Goal: Feedback & Contribution: Submit feedback/report problem

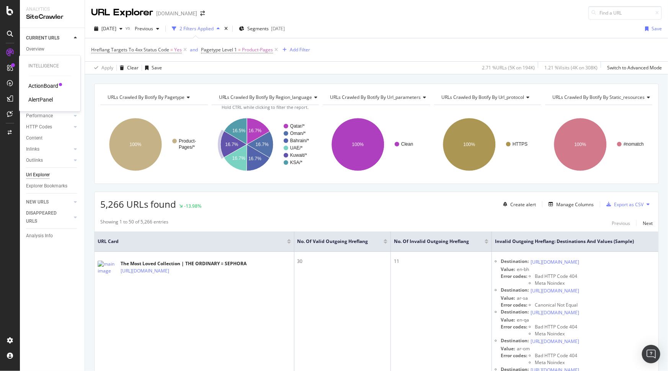
drag, startPoint x: 6, startPoint y: 64, endPoint x: 10, endPoint y: 63, distance: 4.2
click at [6, 64] on div at bounding box center [10, 68] width 12 height 12
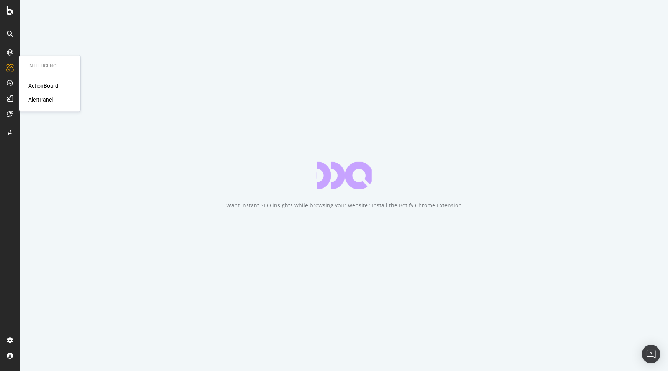
click at [52, 86] on div "ActionBoard" at bounding box center [43, 86] width 30 height 8
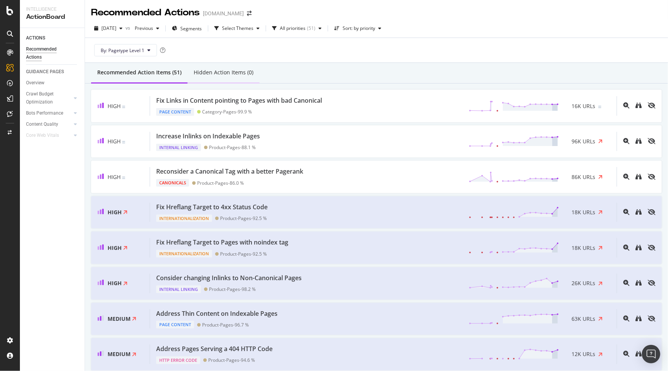
click at [228, 75] on div "Hidden Action Items (0)" at bounding box center [224, 73] width 60 height 8
click at [174, 75] on div "Recommended Action Items (51)" at bounding box center [139, 73] width 84 height 8
click at [277, 203] on div "Fix Hreflang Target to 4xx Status Code Internationalization Product-Pages - 92.…" at bounding box center [383, 213] width 467 height 20
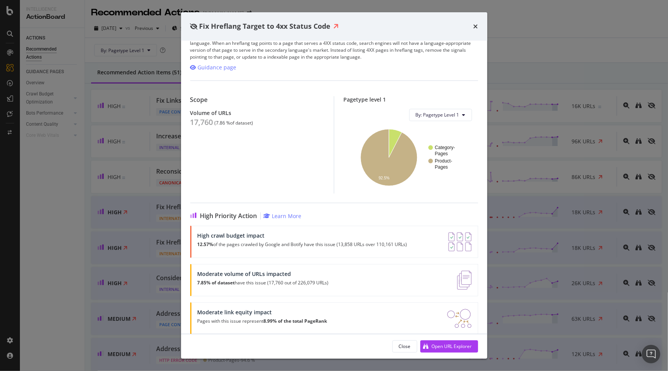
scroll to position [26, 0]
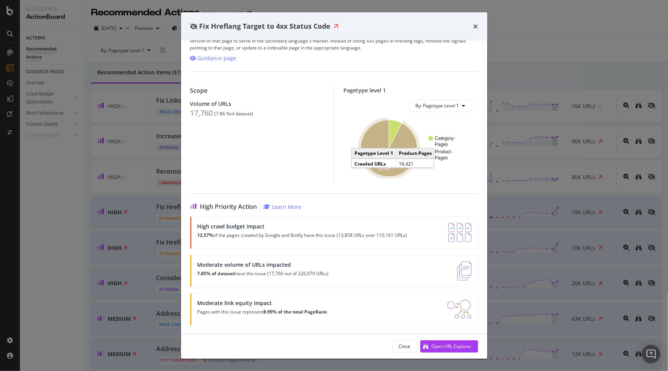
click at [407, 147] on icon "A chart." at bounding box center [389, 148] width 57 height 57
click at [475, 23] on icon "times" at bounding box center [476, 26] width 5 height 6
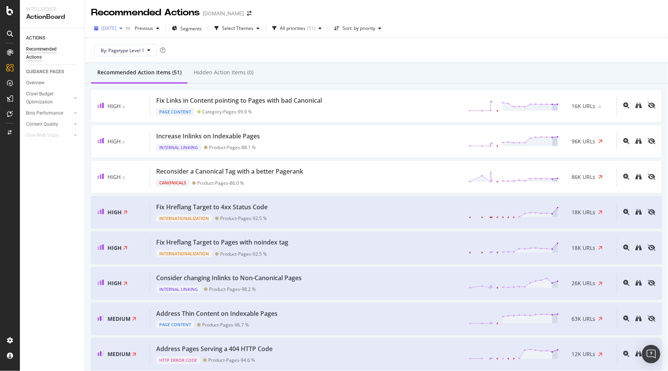
click at [116, 28] on span "2025 Sep. 19th" at bounding box center [108, 28] width 15 height 7
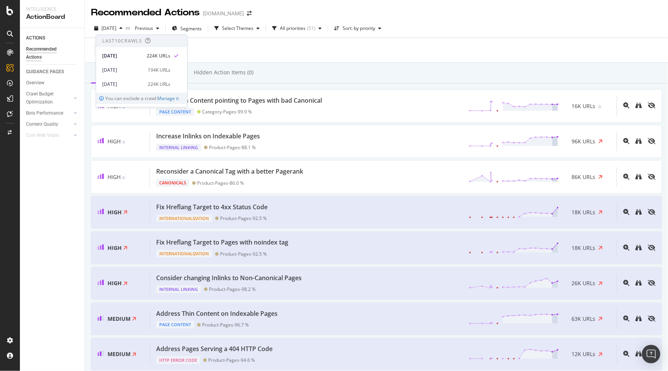
click at [270, 53] on div "By: Pagetype Level 1" at bounding box center [376, 50] width 571 height 25
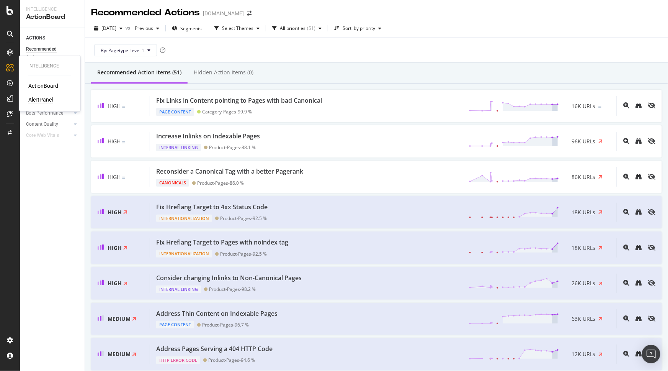
click at [36, 100] on div "AlertPanel" at bounding box center [40, 100] width 25 height 8
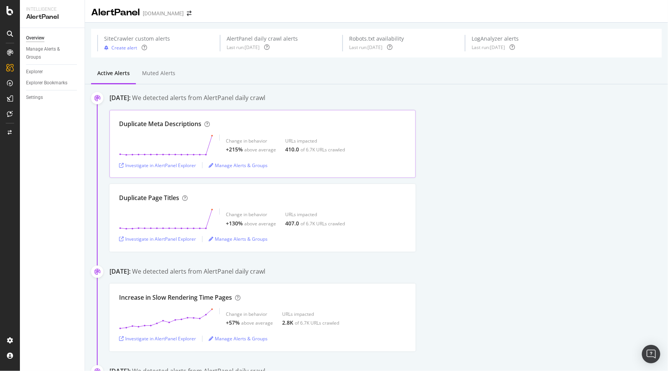
click at [259, 148] on div "above average" at bounding box center [260, 149] width 32 height 7
click at [337, 158] on div "Duplicate Meta Descriptions Change in behavior +215% above average URLs impacte…" at bounding box center [263, 144] width 306 height 68
click at [326, 122] on div "Duplicate Meta Descriptions" at bounding box center [262, 123] width 287 height 9
click at [318, 123] on div "Duplicate Meta Descriptions" at bounding box center [262, 123] width 287 height 9
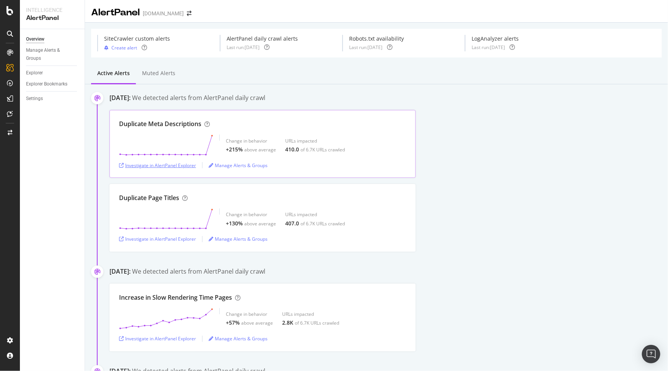
click at [161, 166] on div "Investigate in AlertPanel Explorer" at bounding box center [157, 165] width 77 height 7
drag, startPoint x: 131, startPoint y: 96, endPoint x: 167, endPoint y: 97, distance: 36.8
click at [131, 97] on div "September 23rd 2025:" at bounding box center [120, 97] width 21 height 9
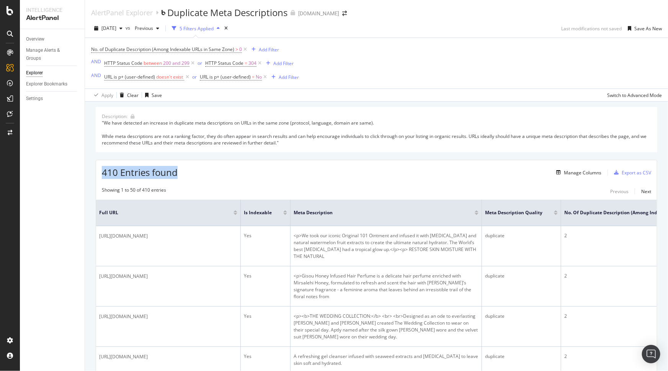
drag, startPoint x: 95, startPoint y: 180, endPoint x: 195, endPoint y: 176, distance: 100.0
click at [218, 179] on div "410 Entries found Manage Columns Export as CSV" at bounding box center [376, 169] width 561 height 19
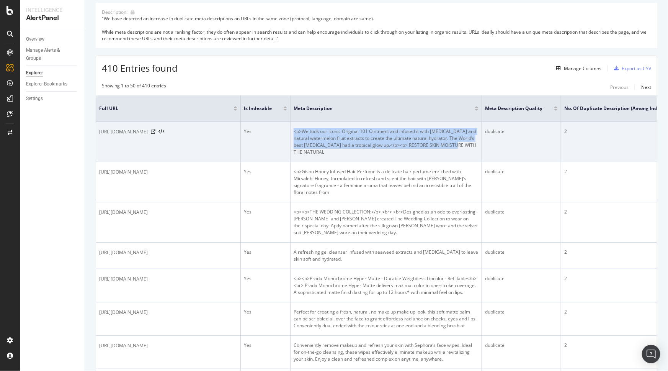
drag, startPoint x: 338, startPoint y: 130, endPoint x: 495, endPoint y: 146, distance: 157.4
click at [482, 146] on td "<p>We took our iconic Original 101 Ointment and infused it with vitamin E and n…" at bounding box center [386, 142] width 191 height 40
click at [482, 150] on td "<p>We took our iconic Original 101 Ointment and infused it with vitamin E and n…" at bounding box center [386, 142] width 191 height 40
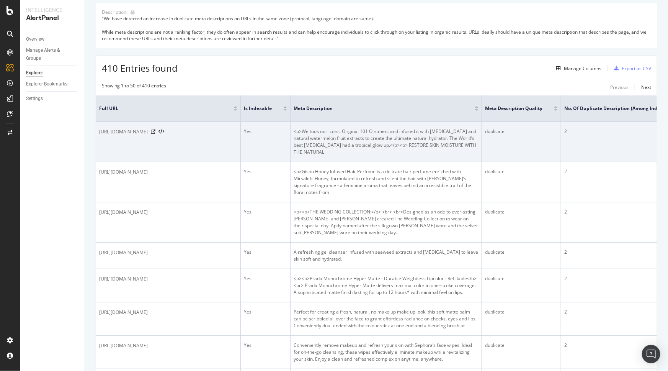
click at [148, 136] on span "https://www.sephora.me/sa-en/p/101-ointment-multi-balm-coconutter/P3340041" at bounding box center [123, 132] width 49 height 8
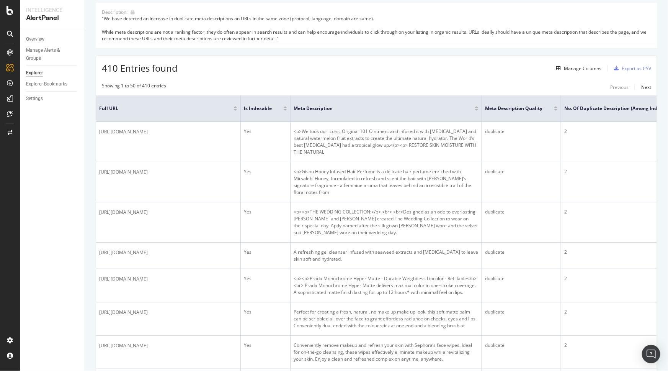
drag, startPoint x: 142, startPoint y: 142, endPoint x: 92, endPoint y: 129, distance: 52.0
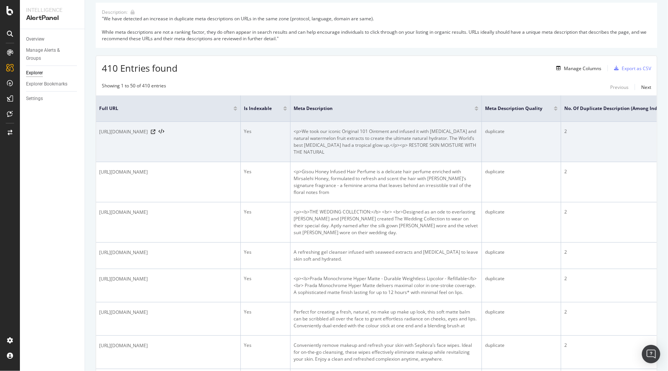
click at [204, 148] on td "https://www.sephora.me/sa-en/p/101-ointment-multi-balm-coconutter/P3340041" at bounding box center [168, 142] width 145 height 40
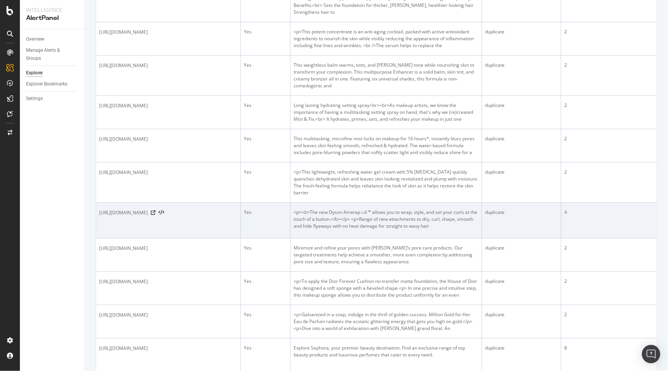
scroll to position [661, 0]
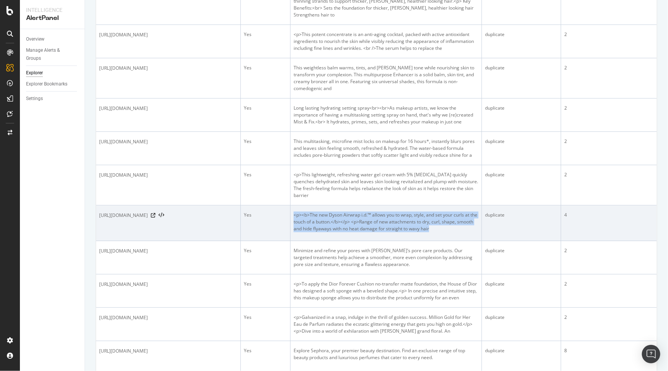
drag, startPoint x: 502, startPoint y: 217, endPoint x: 337, endPoint y: 194, distance: 167.5
click at [337, 205] on td "<p><b>The new Dyson Airwrap i.d.™ allows you to wrap, style, and set your curls…" at bounding box center [386, 223] width 191 height 36
click at [448, 223] on td "<p><b>The new Dyson Airwrap i.d.™ allows you to wrap, style, and set your curls…" at bounding box center [386, 223] width 191 height 36
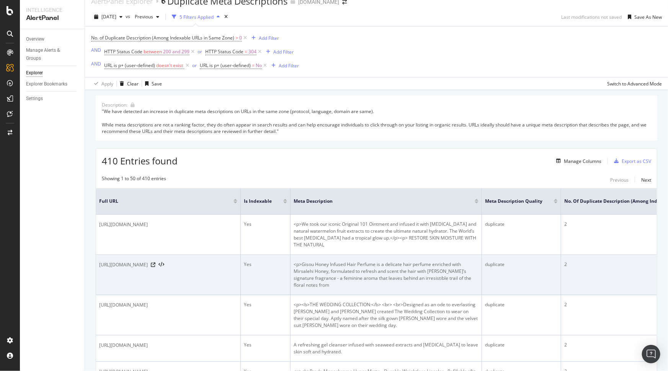
scroll to position [0, 0]
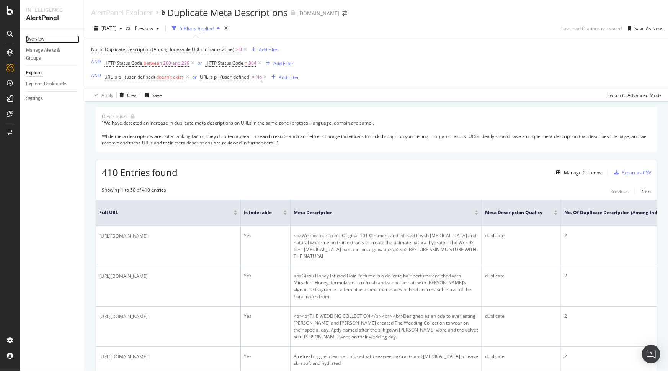
click at [33, 38] on div "Overview" at bounding box center [35, 39] width 18 height 8
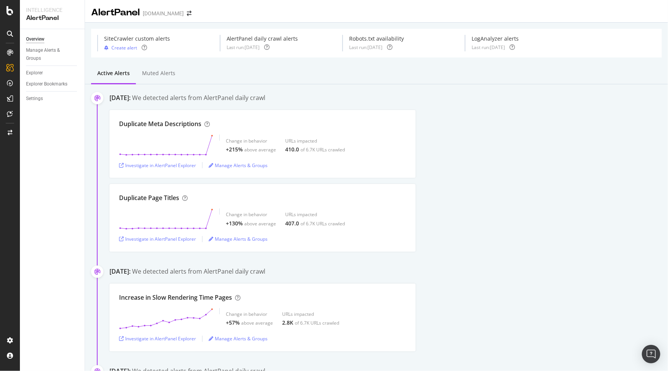
click at [597, 119] on div "Duplicate Meta Descriptions Change in behavior +215% above average URLs impacte…" at bounding box center [389, 144] width 559 height 68
drag, startPoint x: 230, startPoint y: 146, endPoint x: 303, endPoint y: 146, distance: 72.8
click at [303, 146] on div "Change in behavior +215% above average URLs impacted 410.0 of 6.7K URLs crawled" at bounding box center [285, 144] width 119 height 21
click at [379, 146] on div "Change in behavior +215% above average URLs impacted 410.0 of 6.7K URLs crawled" at bounding box center [262, 144] width 287 height 21
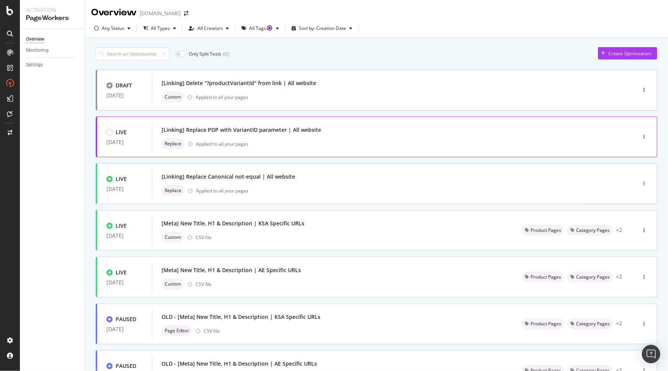
click at [252, 133] on div "[Linking] Replace PDP with VariantID parameter | All website" at bounding box center [242, 130] width 160 height 8
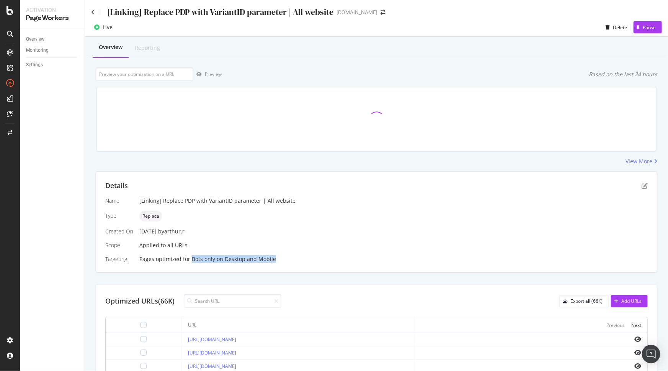
drag, startPoint x: 190, startPoint y: 260, endPoint x: 281, endPoint y: 261, distance: 90.8
click at [280, 261] on div "Pages optimized for Bots only on Desktop and Mobile" at bounding box center [393, 259] width 509 height 8
click at [318, 255] on div "Pages optimized for Bots only on Desktop and Mobile" at bounding box center [393, 259] width 509 height 8
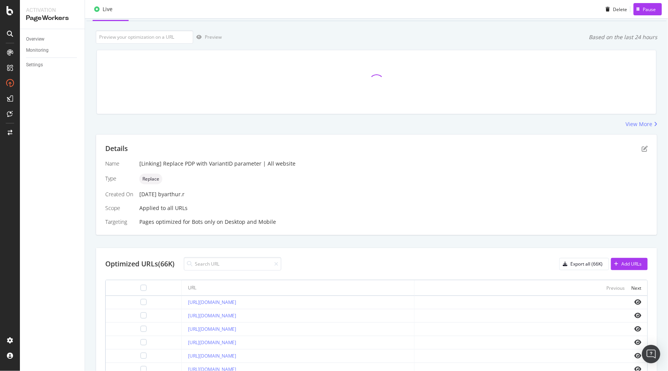
scroll to position [104, 0]
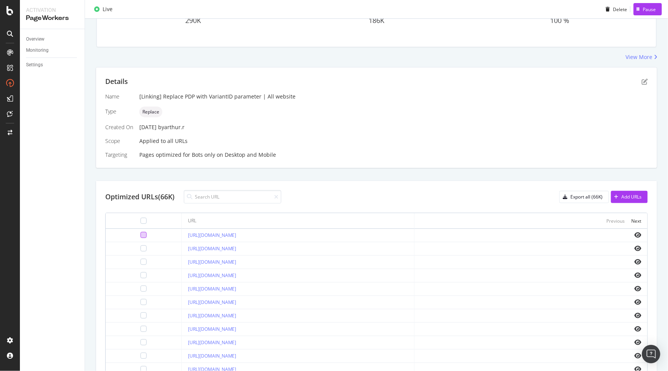
click at [141, 235] on div at bounding box center [144, 235] width 6 height 6
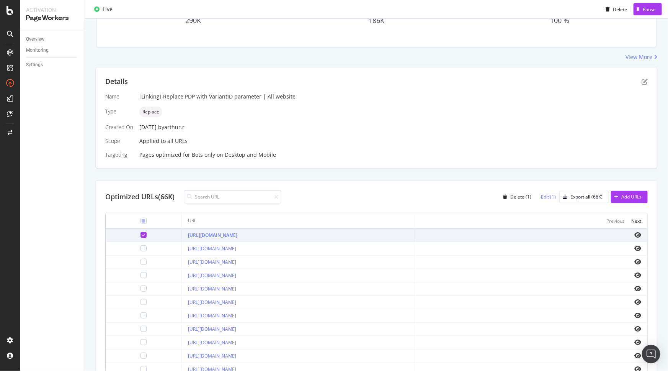
click at [541, 196] on div "Edit (1)" at bounding box center [548, 196] width 15 height 7
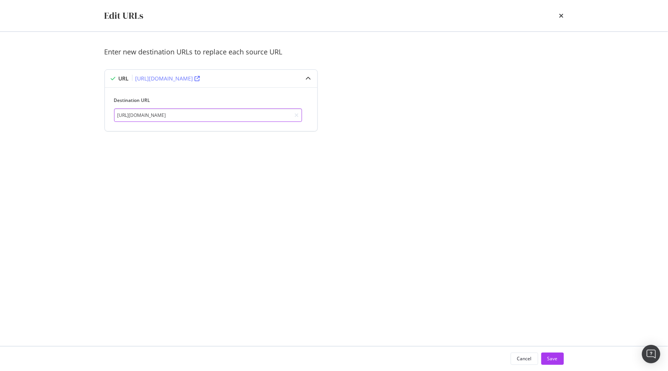
click at [258, 115] on input "[URL][DOMAIN_NAME]" at bounding box center [208, 114] width 188 height 13
click at [562, 15] on icon "times" at bounding box center [562, 16] width 5 height 6
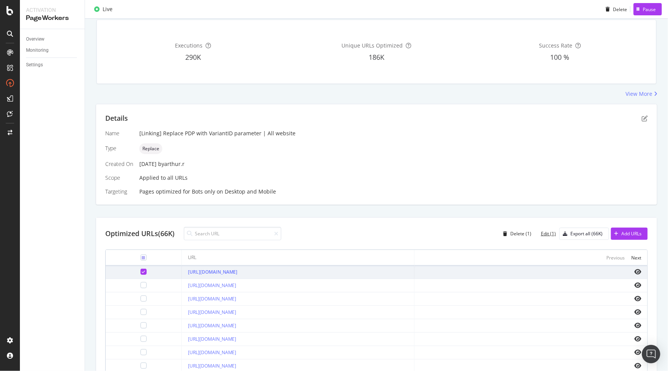
scroll to position [0, 0]
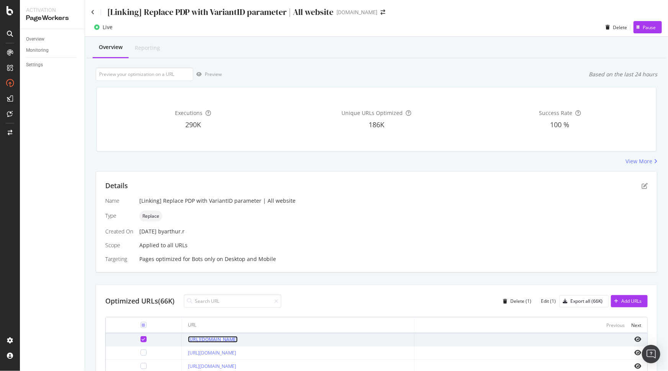
click at [238, 342] on link "[URL][DOMAIN_NAME]" at bounding box center [213, 339] width 50 height 7
click at [200, 259] on div "Bots only" at bounding box center [203, 259] width 23 height 8
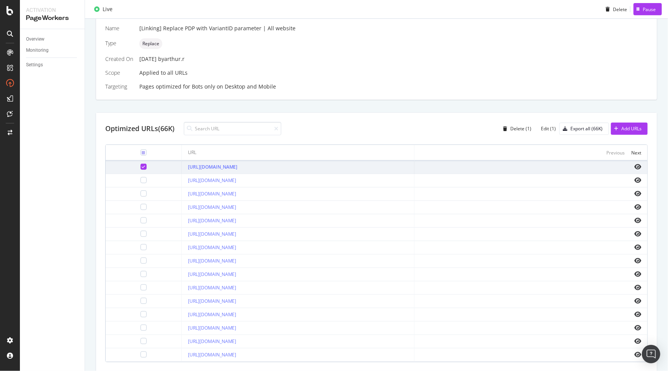
scroll to position [209, 0]
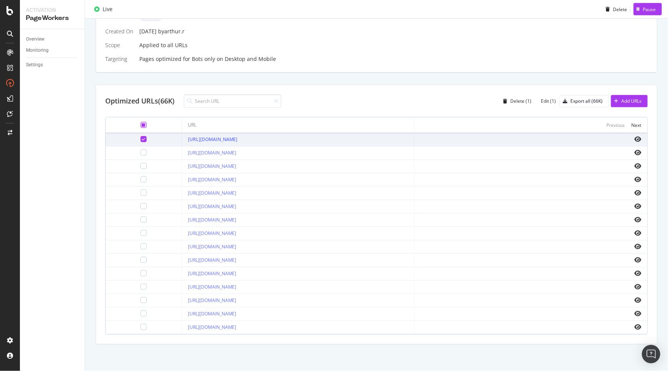
click at [141, 122] on div at bounding box center [144, 125] width 6 height 6
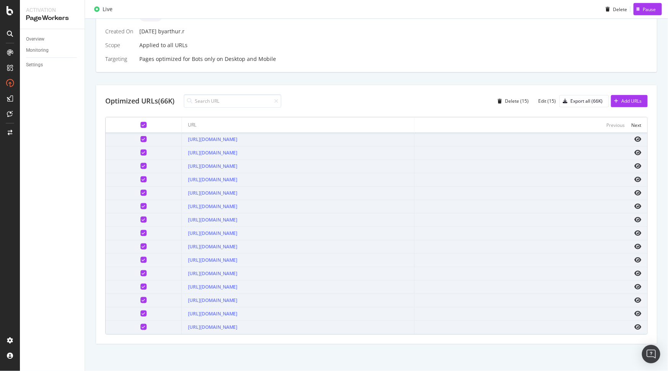
click at [141, 122] on div at bounding box center [144, 125] width 6 height 6
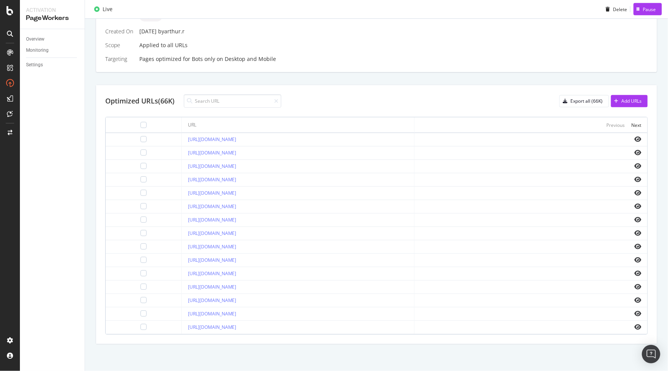
click at [415, 43] on div "Name [Linking] Replace PDP with VariantID parameter | All website Type Replace …" at bounding box center [376, 30] width 543 height 66
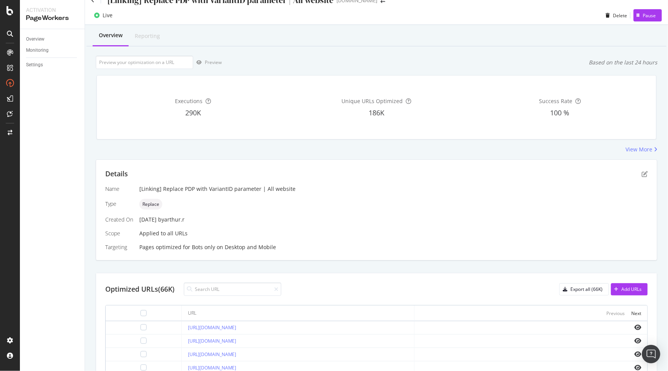
scroll to position [0, 0]
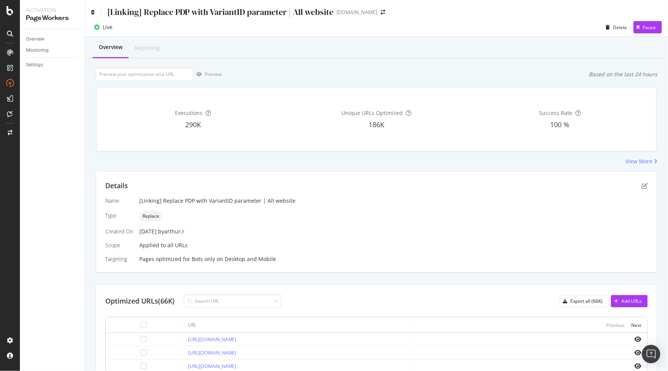
click at [93, 10] on icon at bounding box center [92, 12] width 3 height 5
